Goal: Find specific page/section: Find specific page/section

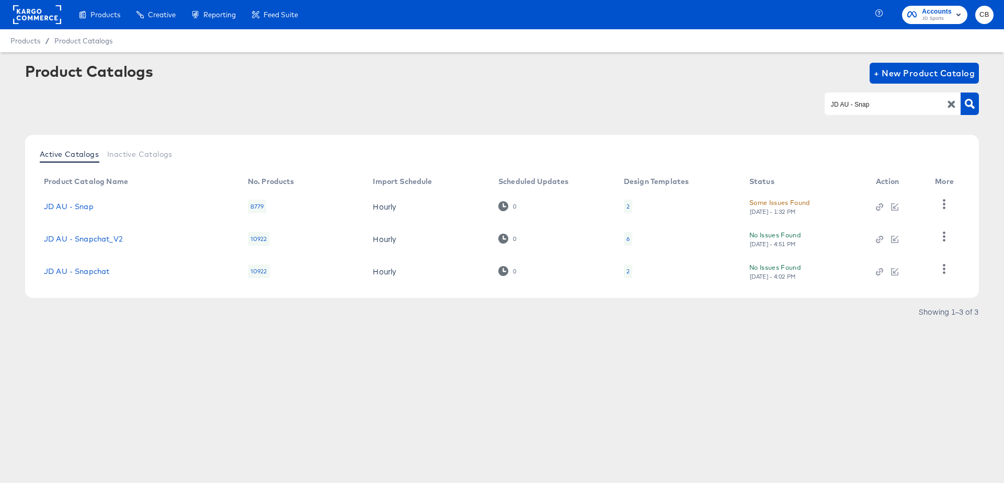
click at [848, 103] on input "JD AU - Snap" at bounding box center [884, 104] width 111 height 12
type input "footpatrol"
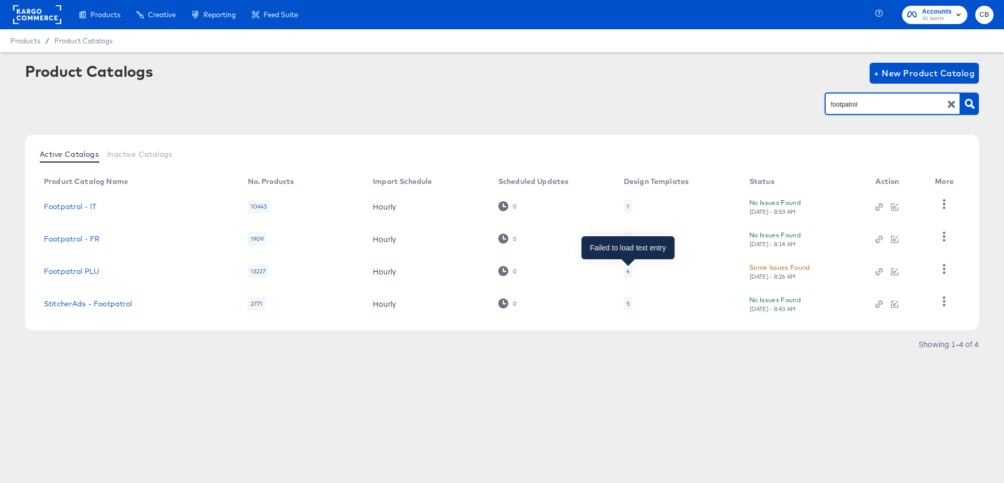
click at [628, 271] on div "4" at bounding box center [628, 271] width 3 height 8
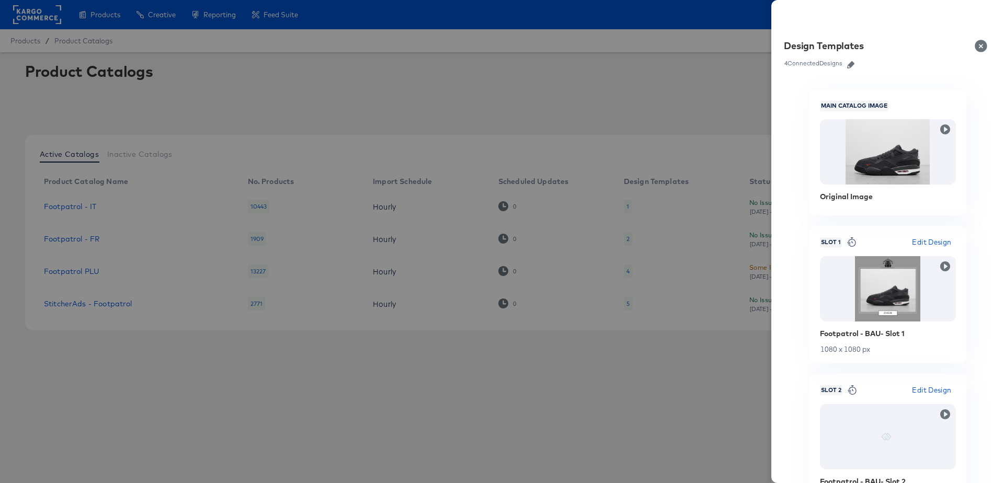
click at [984, 43] on button "Close" at bounding box center [983, 45] width 29 height 29
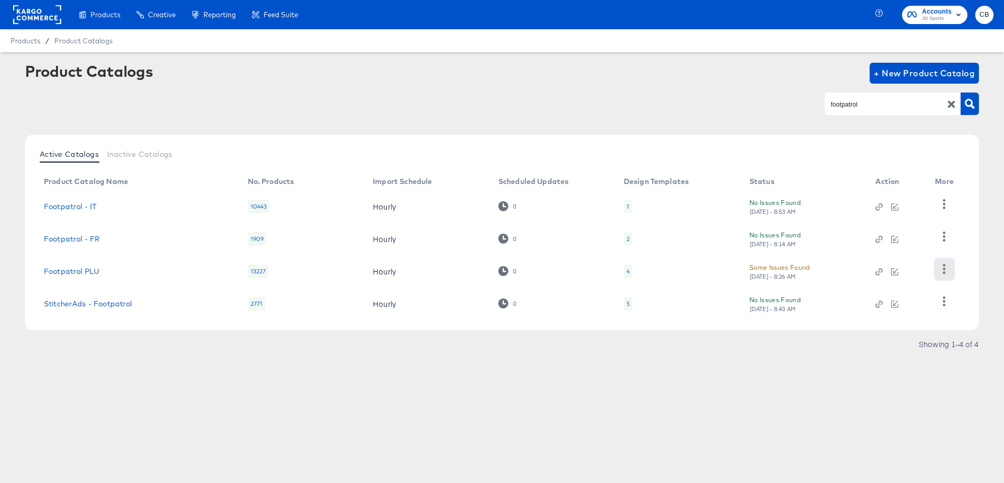
click at [938, 272] on button "button" at bounding box center [944, 269] width 18 height 21
click at [883, 215] on div "HUD Checks (Internal)" at bounding box center [901, 216] width 105 height 17
